Goal: Information Seeking & Learning: Learn about a topic

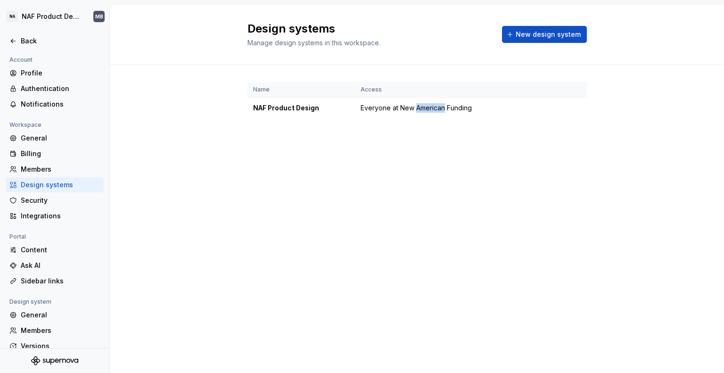
scroll to position [42, 0]
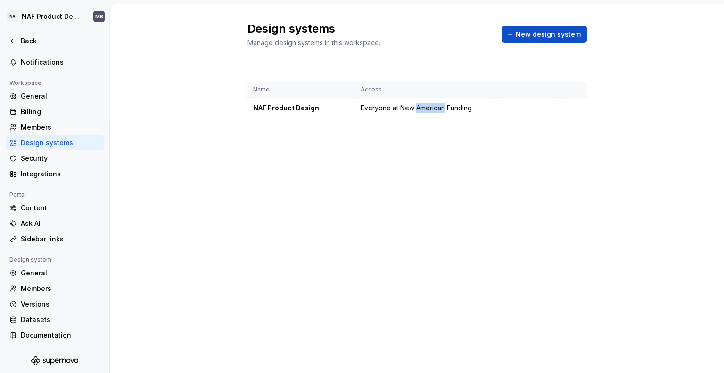
click at [46, 140] on div "Design systems" at bounding box center [60, 142] width 79 height 9
click at [27, 34] on div "Back" at bounding box center [55, 40] width 98 height 15
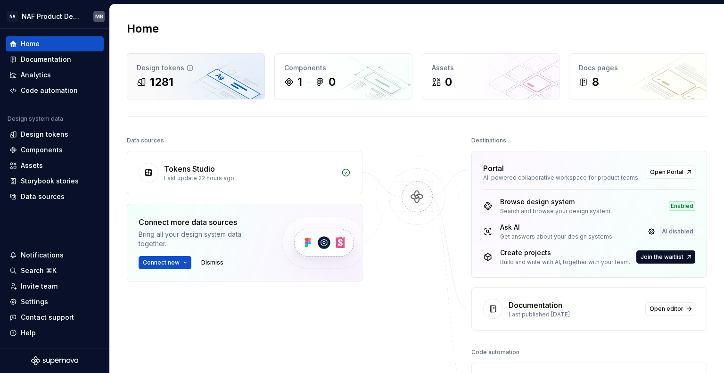
click at [168, 75] on div "1281" at bounding box center [162, 81] width 24 height 15
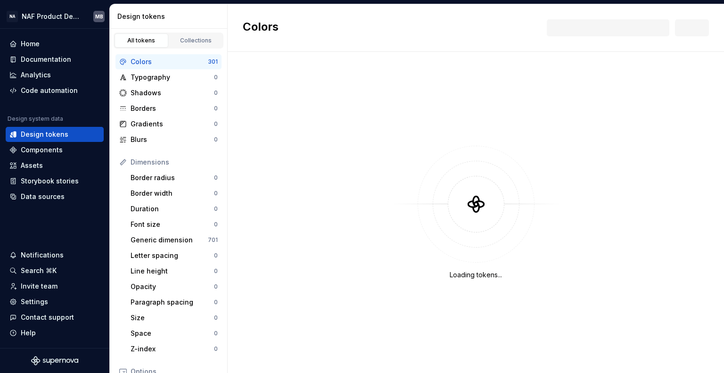
click at [145, 59] on div "Colors" at bounding box center [169, 61] width 77 height 9
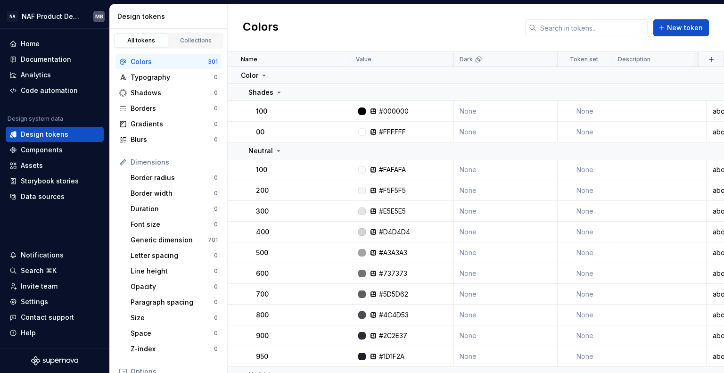
click at [145, 59] on div "Colors" at bounding box center [169, 61] width 77 height 9
click at [182, 43] on div "Collections" at bounding box center [196, 41] width 47 height 8
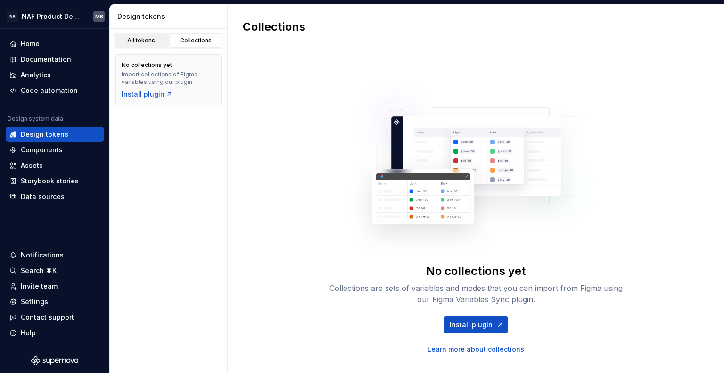
click at [142, 39] on div "All tokens" at bounding box center [141, 41] width 47 height 8
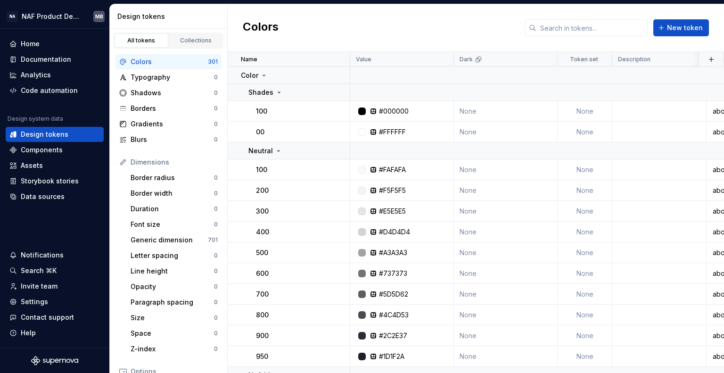
click at [172, 57] on div "Colors" at bounding box center [169, 61] width 77 height 9
click at [161, 237] on div "Generic dimension" at bounding box center [169, 239] width 77 height 9
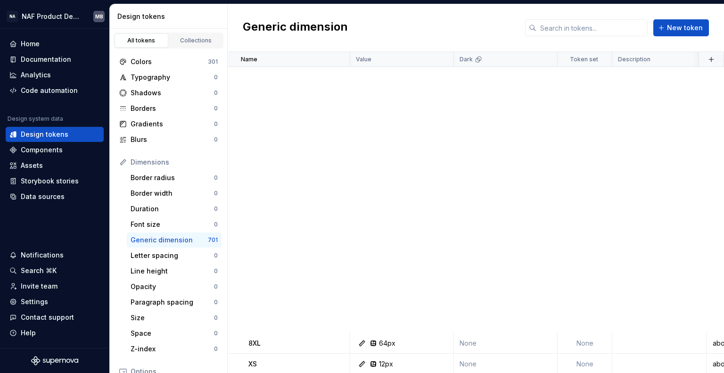
scroll to position [613, 0]
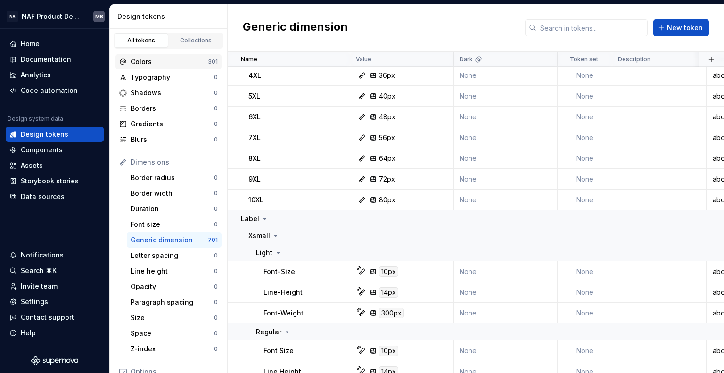
click at [164, 61] on div "Colors" at bounding box center [169, 61] width 77 height 9
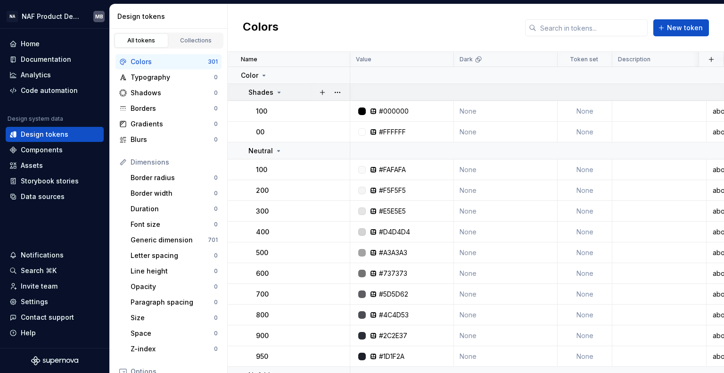
click at [275, 88] on div "Shades" at bounding box center [265, 92] width 34 height 9
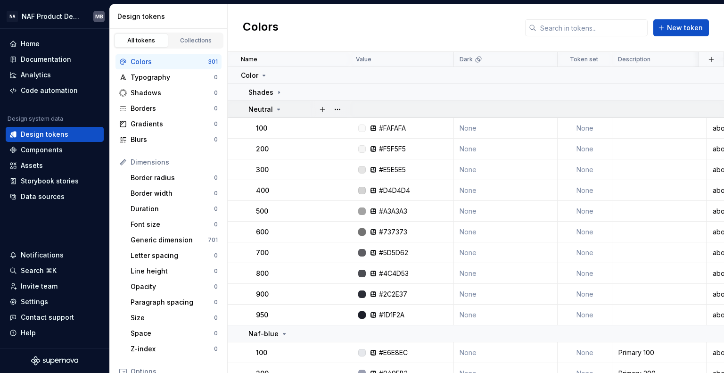
click at [280, 106] on icon at bounding box center [279, 110] width 8 height 8
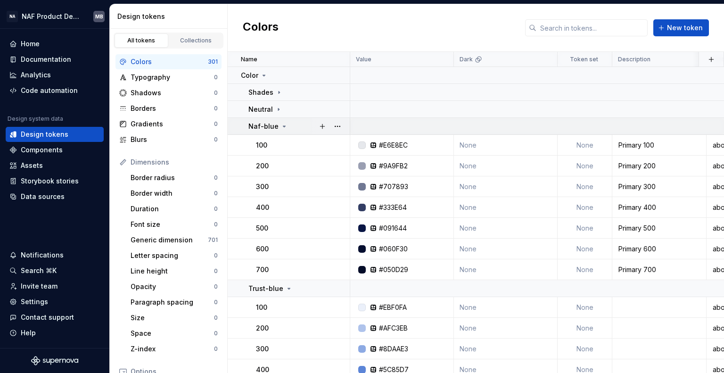
click at [283, 126] on icon at bounding box center [285, 127] width 8 height 8
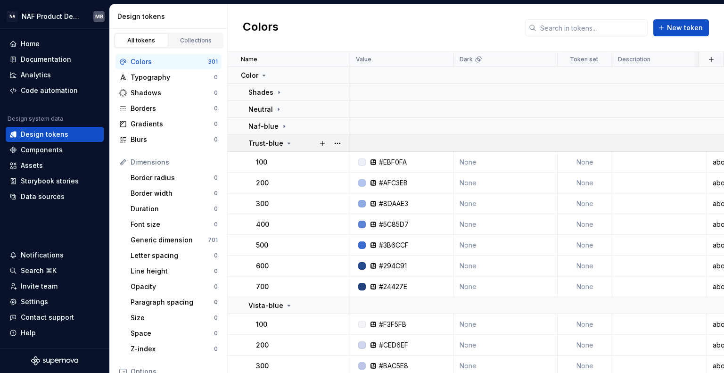
click at [290, 140] on icon at bounding box center [289, 144] width 8 height 8
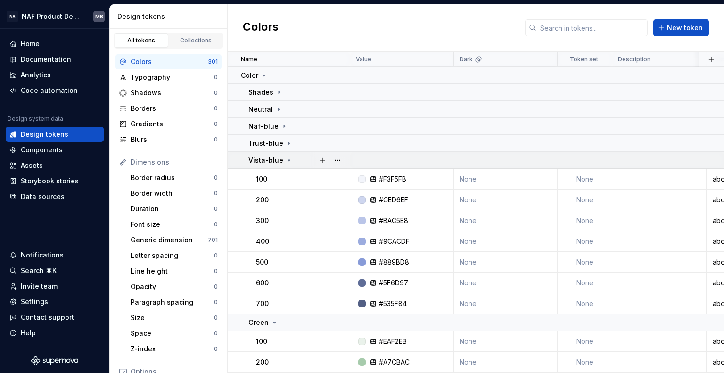
click at [287, 157] on icon at bounding box center [289, 161] width 8 height 8
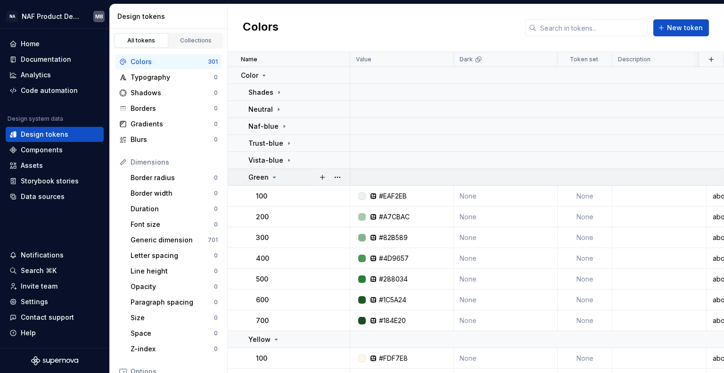
click at [272, 175] on icon at bounding box center [275, 178] width 8 height 8
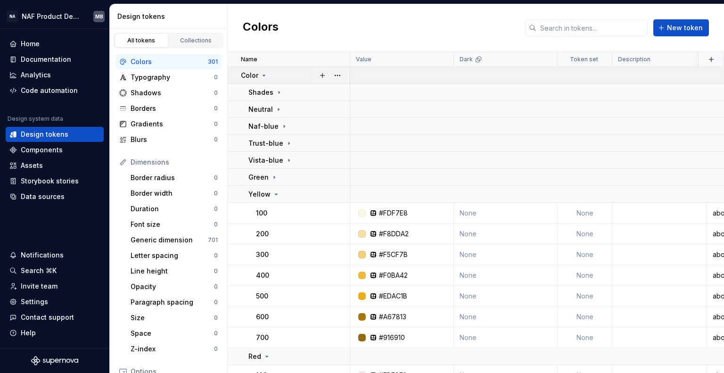
click at [259, 75] on div "Color" at bounding box center [254, 75] width 27 height 9
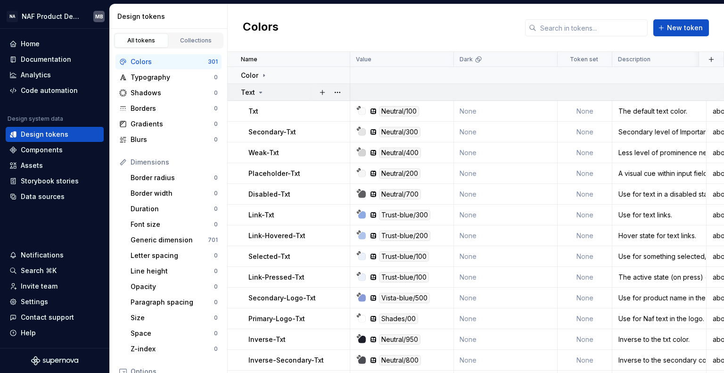
click at [257, 90] on icon at bounding box center [261, 93] width 8 height 8
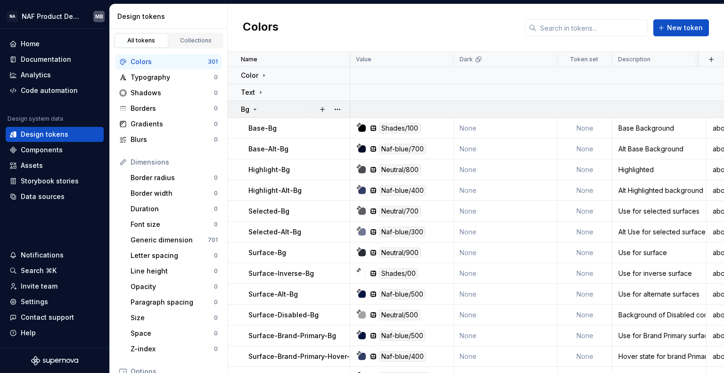
click at [255, 109] on icon at bounding box center [255, 109] width 2 height 1
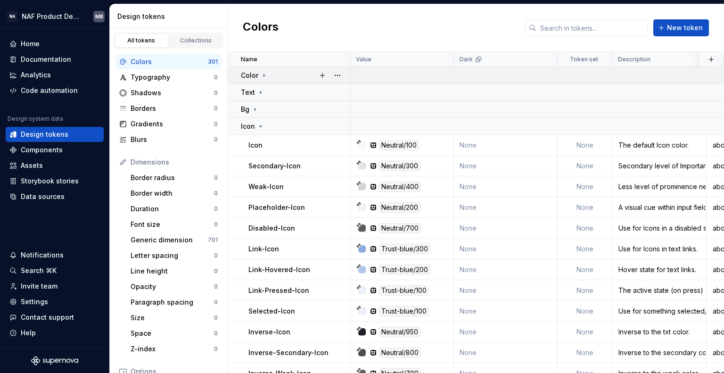
click at [261, 74] on icon at bounding box center [264, 76] width 8 height 8
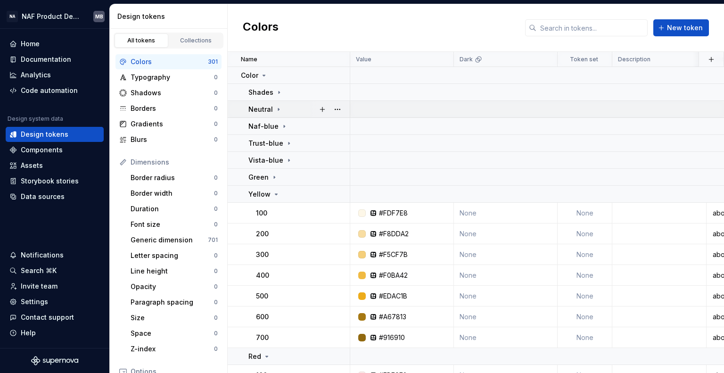
click at [275, 109] on icon at bounding box center [279, 110] width 8 height 8
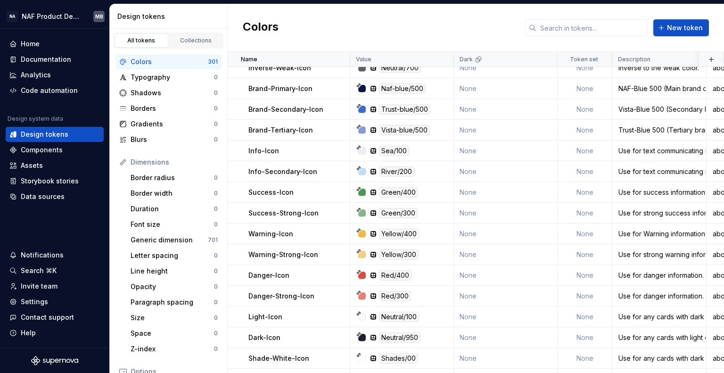
scroll to position [3065, 0]
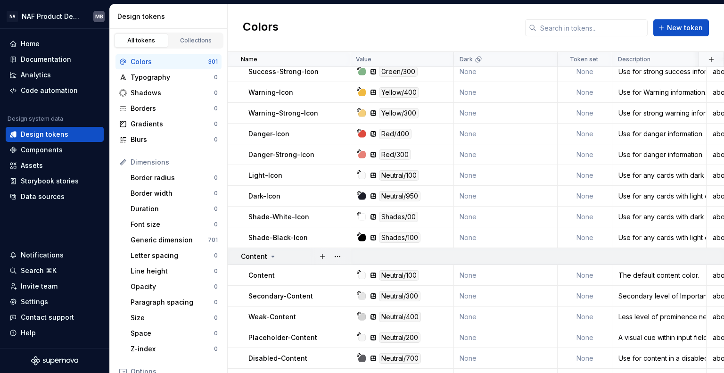
click at [272, 256] on icon at bounding box center [273, 256] width 2 height 1
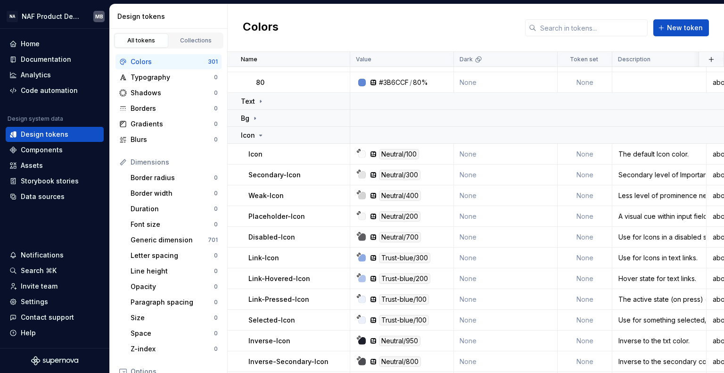
scroll to position [2546, 0]
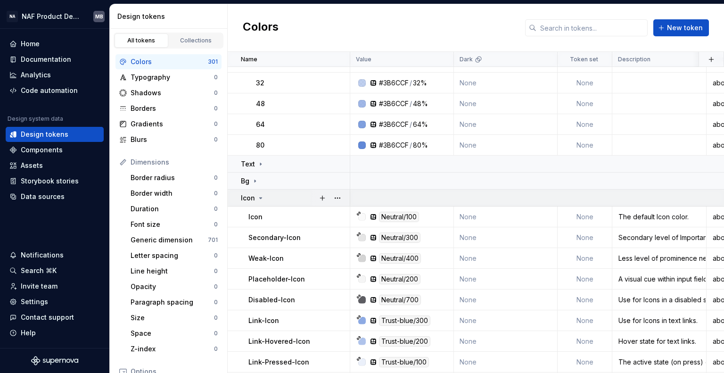
click at [259, 199] on icon at bounding box center [261, 198] width 8 height 8
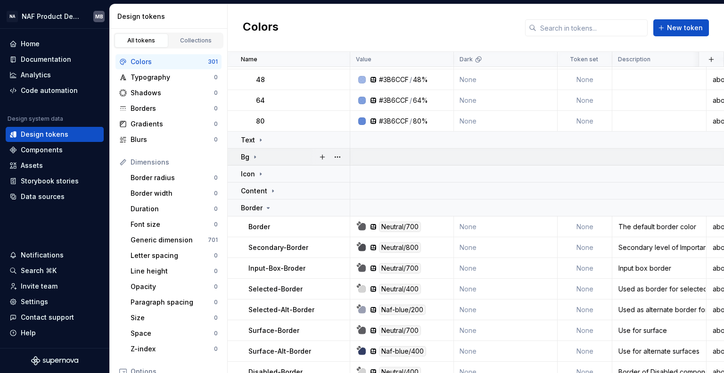
scroll to position [2593, 0]
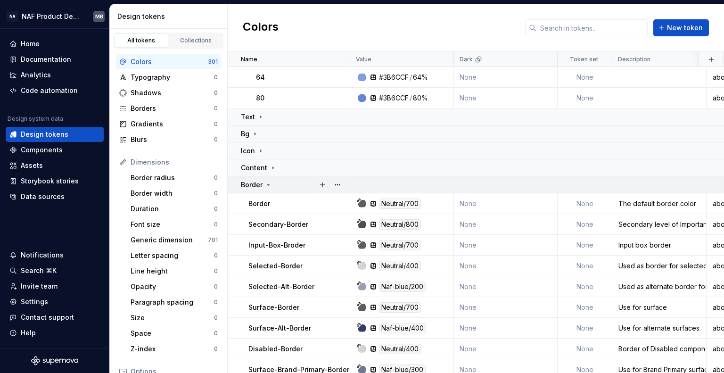
click at [266, 182] on icon at bounding box center [268, 185] width 8 height 8
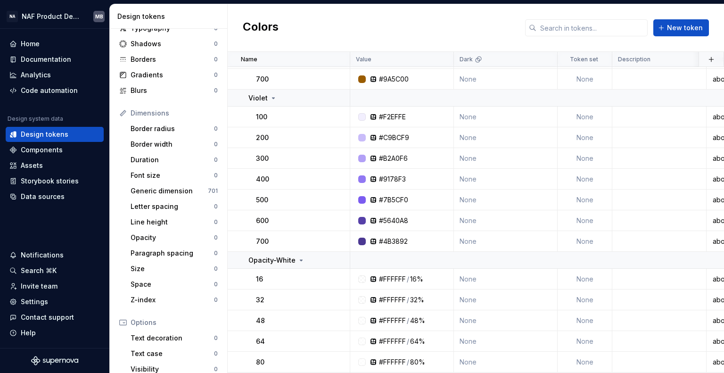
scroll to position [0, 0]
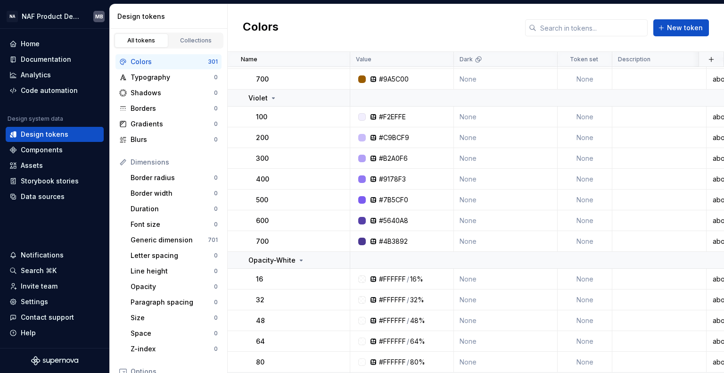
click at [138, 61] on div "Colors" at bounding box center [169, 61] width 77 height 9
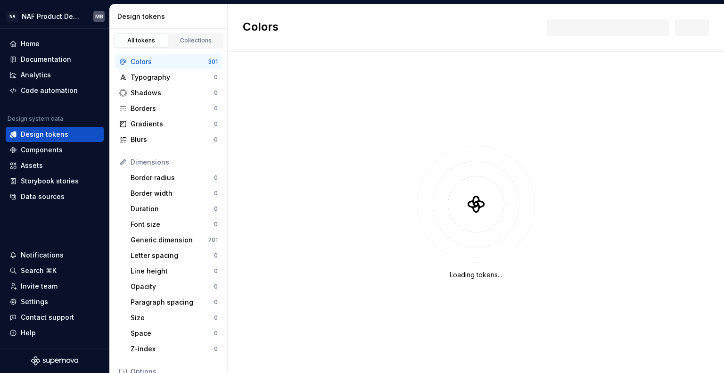
click at [157, 62] on div "Colors" at bounding box center [169, 61] width 77 height 9
